Goal: Information Seeking & Learning: Learn about a topic

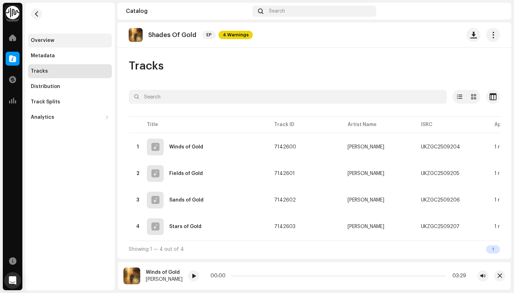
click at [52, 43] on div "Overview" at bounding box center [70, 41] width 84 height 14
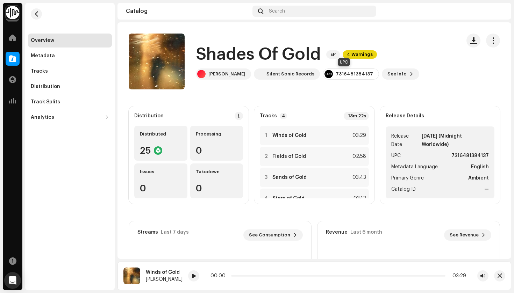
click at [352, 74] on div "7316481384137" at bounding box center [354, 74] width 37 height 6
copy div "7316481384137"
click at [241, 94] on catalog-releases-details-overview "Shades Of Gold EP 4 Warnings Shades Of Gold EP 4 Warnings [PERSON_NAME] Silent …" at bounding box center [315, 197] width 394 height 350
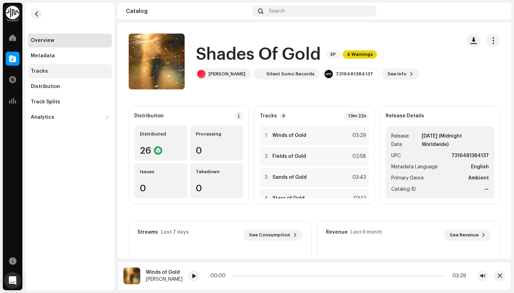
click at [59, 70] on div "Tracks" at bounding box center [70, 72] width 78 height 6
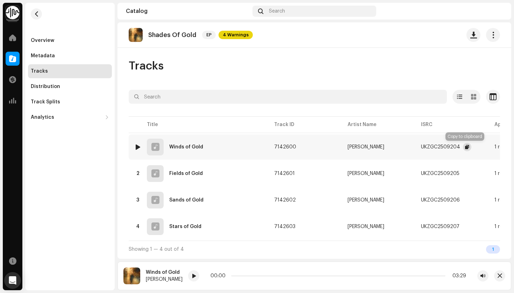
click at [466, 148] on span "button" at bounding box center [467, 147] width 4 height 6
click at [19, 43] on div at bounding box center [13, 38] width 14 height 14
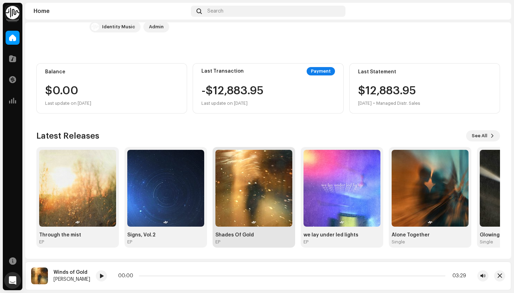
scroll to position [40, 0]
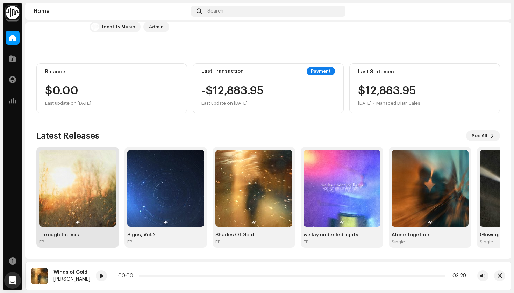
click at [54, 234] on div "Through the mist" at bounding box center [77, 236] width 77 height 6
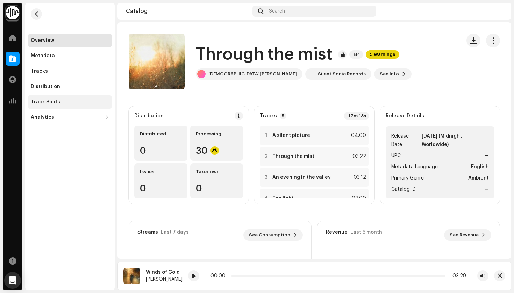
click at [49, 101] on div "Track Splits" at bounding box center [45, 102] width 29 height 6
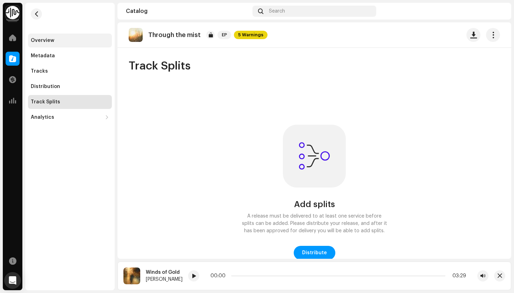
click at [40, 42] on div "Overview" at bounding box center [42, 41] width 23 height 6
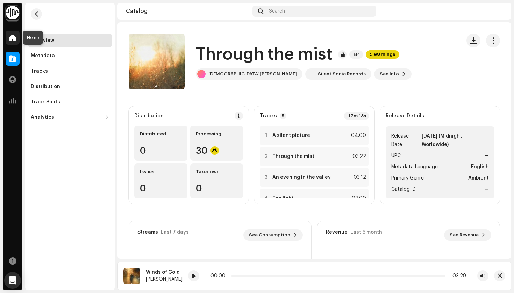
click at [14, 42] on div at bounding box center [13, 38] width 14 height 14
